Goal: Information Seeking & Learning: Learn about a topic

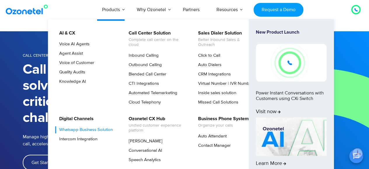
click at [82, 127] on link "Whatsapp Business Solution" at bounding box center [84, 129] width 58 height 7
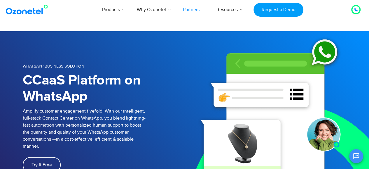
click at [195, 9] on link "Partners" at bounding box center [191, 9] width 34 height 19
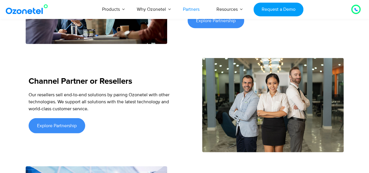
scroll to position [816, 0]
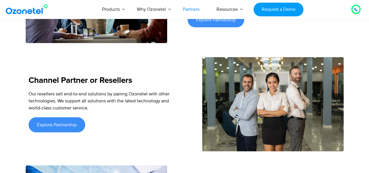
click at [356, 8] on icon at bounding box center [355, 9] width 3 height 3
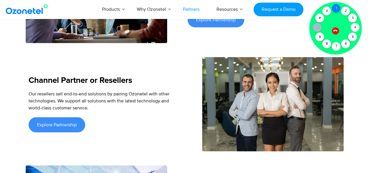
click at [333, 8] on div "1" at bounding box center [336, 8] width 9 height 9
click at [336, 31] on icon at bounding box center [335, 31] width 4 height 4
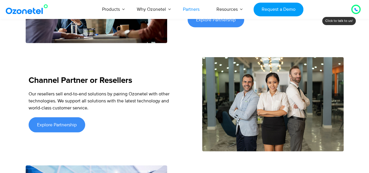
click at [170, 64] on div "Channel Partner or Resellers Our resellers sell end-to-end solutions by pairing…" at bounding box center [105, 104] width 159 height 94
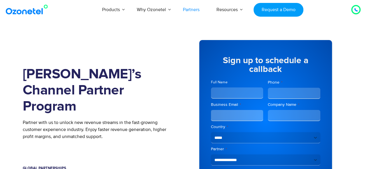
scroll to position [12, 0]
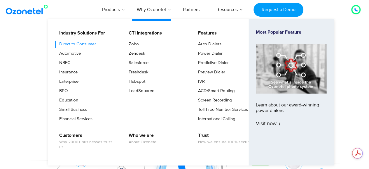
click at [70, 46] on link "Direct to Consumer" at bounding box center [75, 44] width 41 height 7
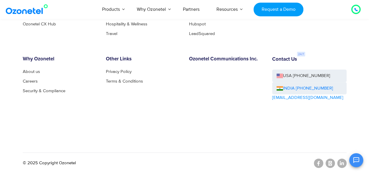
scroll to position [1642, 0]
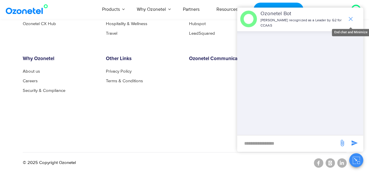
click at [349, 17] on icon "end chat or minimize" at bounding box center [350, 18] width 7 height 7
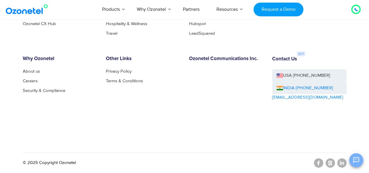
click at [356, 160] on icon "Open chat" at bounding box center [356, 160] width 7 height 7
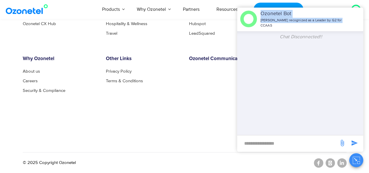
drag, startPoint x: 346, startPoint y: 23, endPoint x: 261, endPoint y: 19, distance: 85.2
click at [261, 19] on div "Ozonetel Bot Ozonetel recognized as a Leader by G2 for CCAAS" at bounding box center [302, 19] width 84 height 18
click at [354, 161] on icon "Close chat" at bounding box center [356, 160] width 7 height 7
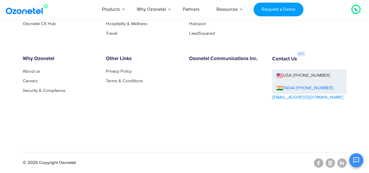
click at [354, 161] on icon "Open chat" at bounding box center [356, 160] width 7 height 7
